Goal: Task Accomplishment & Management: Manage account settings

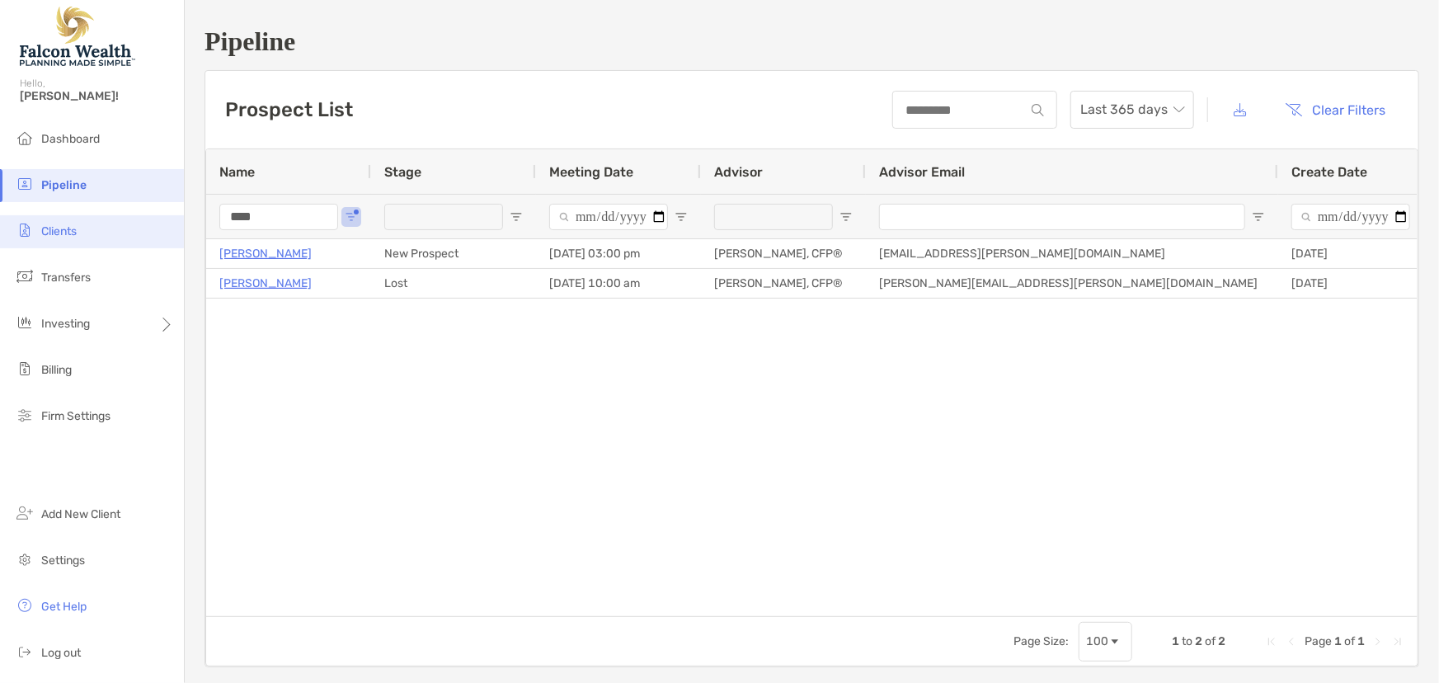
drag, startPoint x: 266, startPoint y: 213, endPoint x: 177, endPoint y: 224, distance: 89.0
click at [177, 224] on div "Pipeline Hello, [PERSON_NAME]! Dashboard Pipeline Clients Transfers Investing B…" at bounding box center [719, 341] width 1439 height 683
type input "****"
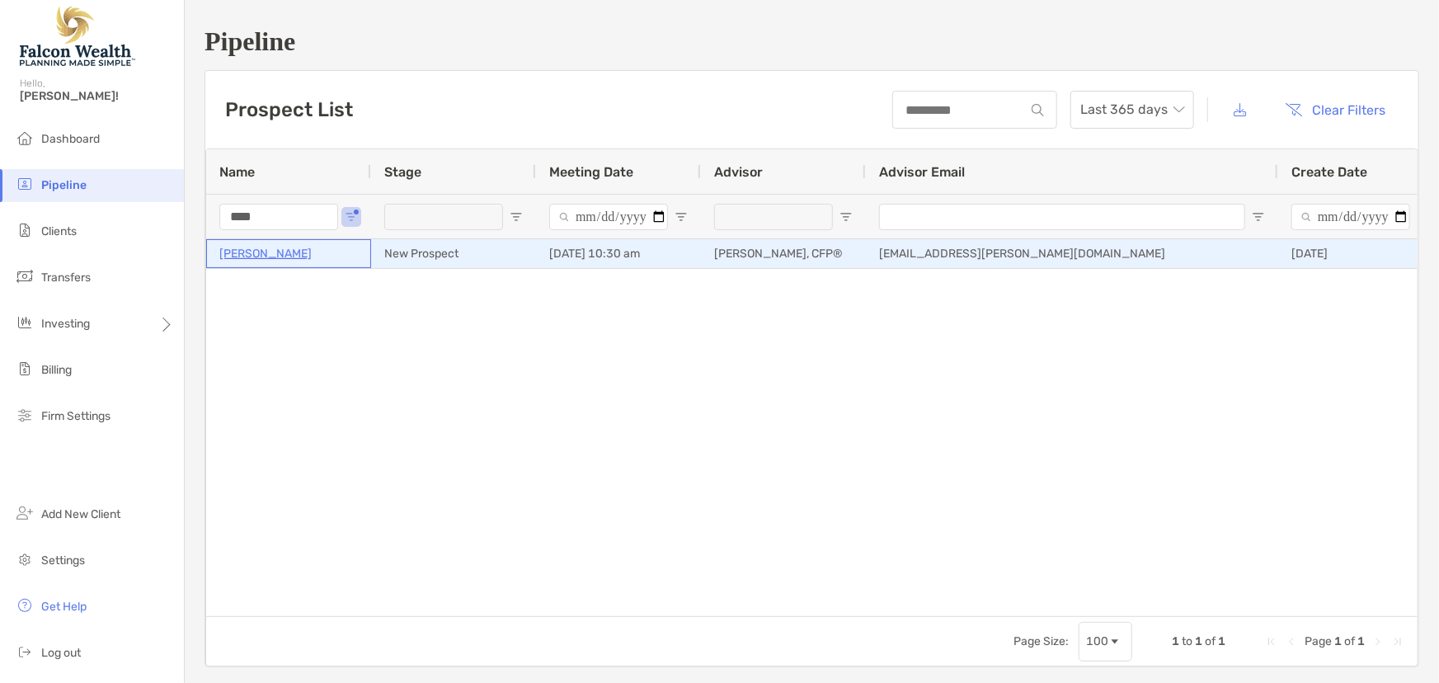
click at [265, 256] on p "[PERSON_NAME]" at bounding box center [265, 253] width 92 height 21
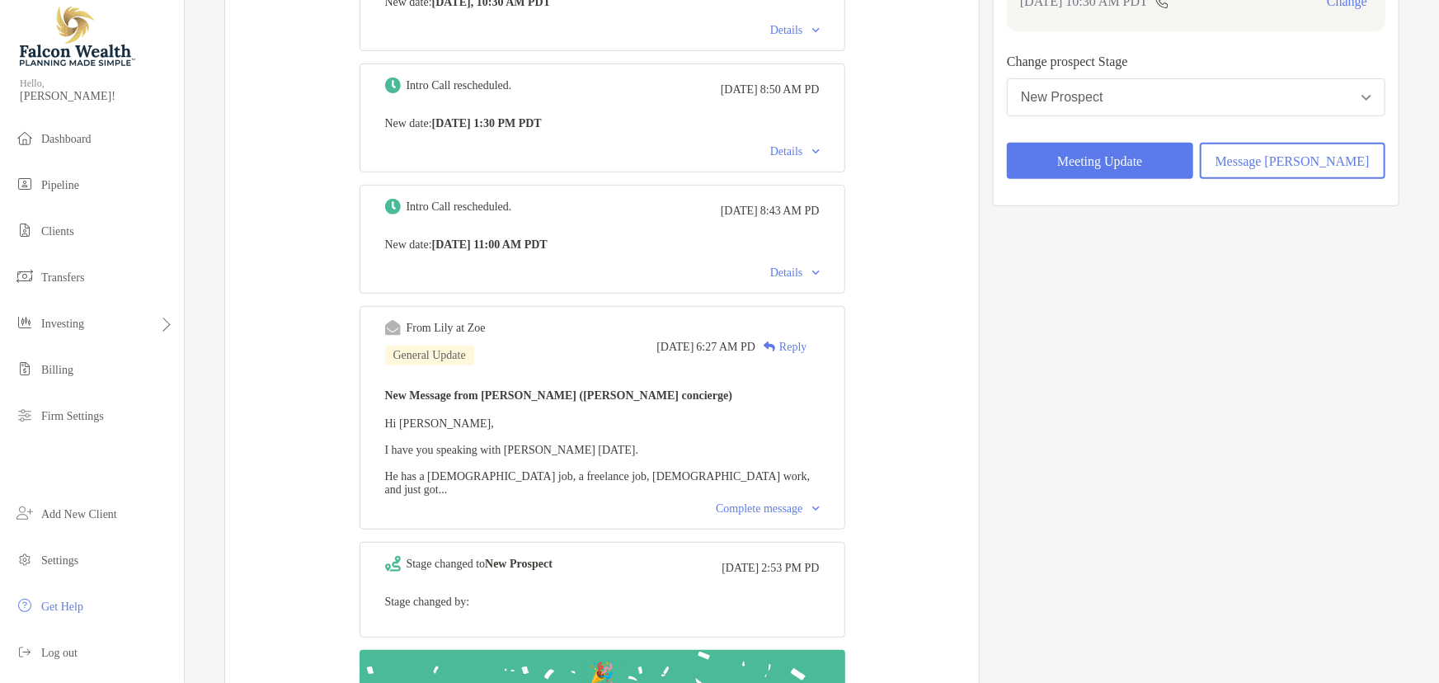
scroll to position [299, 0]
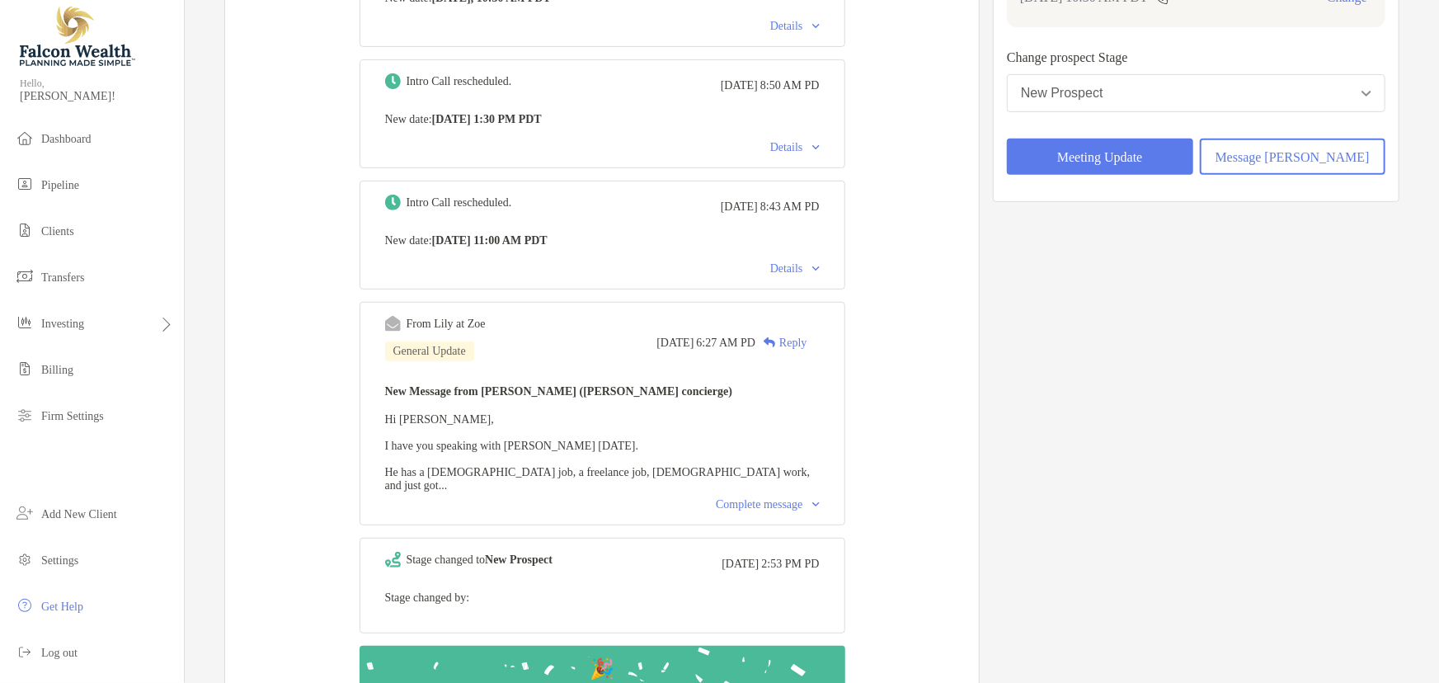
click at [781, 511] on div "Complete message" at bounding box center [767, 504] width 103 height 13
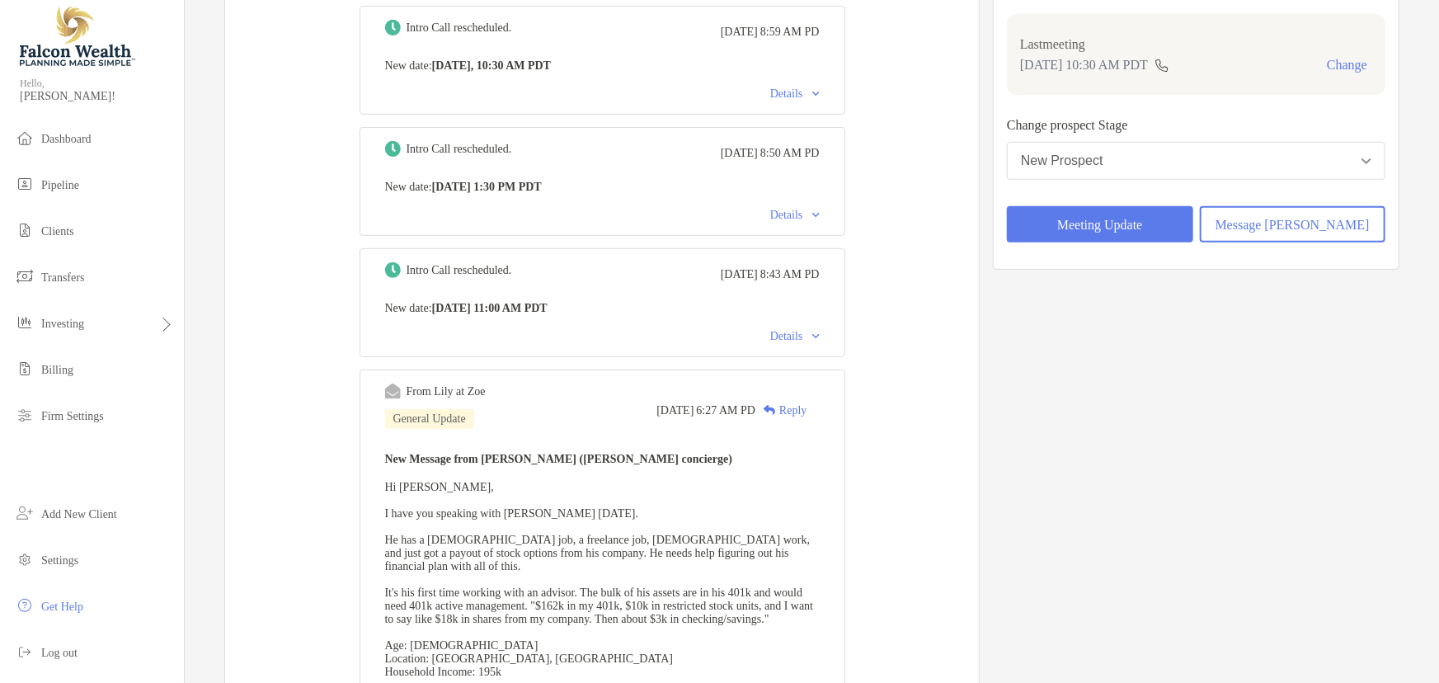
scroll to position [0, 0]
